Goal: Find contact information: Find contact information

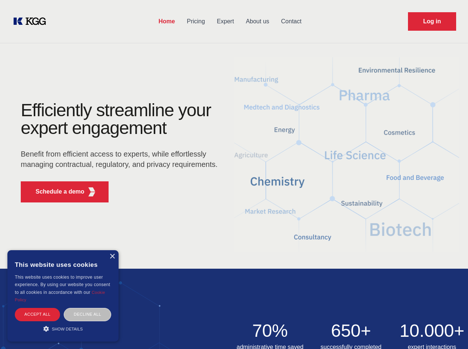
click at [234, 175] on div "Efficiently streamline your expert engagement Benefit from efficient access to …" at bounding box center [121, 155] width 225 height 107
click at [56, 192] on p "Schedule a demo" at bounding box center [60, 192] width 49 height 9
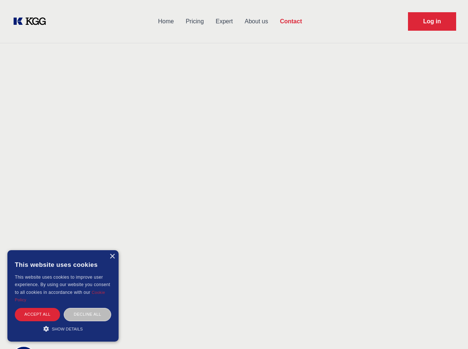
click at [112, 257] on div "× This website uses cookies This website uses cookies to improve user experienc…" at bounding box center [62, 297] width 111 height 92
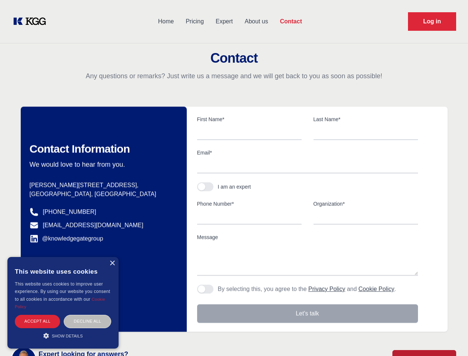
click at [37, 315] on div "Accept all" at bounding box center [37, 321] width 45 height 13
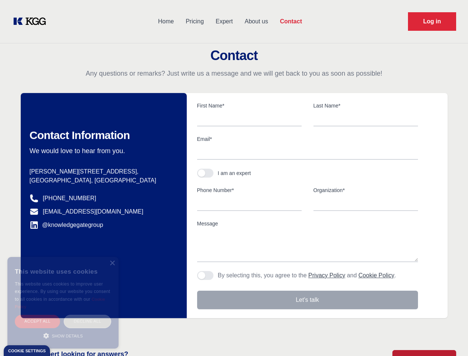
click at [87, 315] on div "Decline all" at bounding box center [87, 321] width 47 height 13
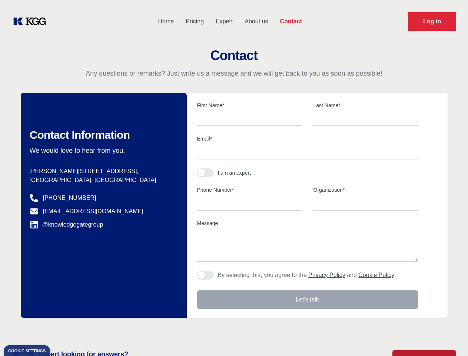
click at [63, 329] on main "Contact Any questions or remarks? Just write us a message and we will get back …" at bounding box center [234, 193] width 468 height 386
